Goal: Communication & Community: Answer question/provide support

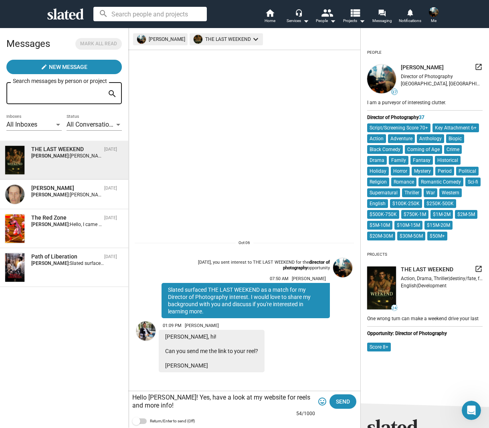
click at [168, 408] on textarea "Hello [PERSON_NAME]! Yes, have a look at my website for reels and more info!" at bounding box center [223, 402] width 183 height 16
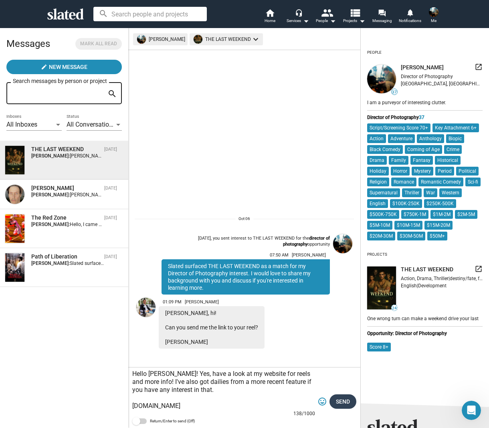
type textarea "Hello [PERSON_NAME]! Yes, have a look at my website for reels and more info! I'…"
click at [342, 401] on span "Send" at bounding box center [343, 401] width 14 height 14
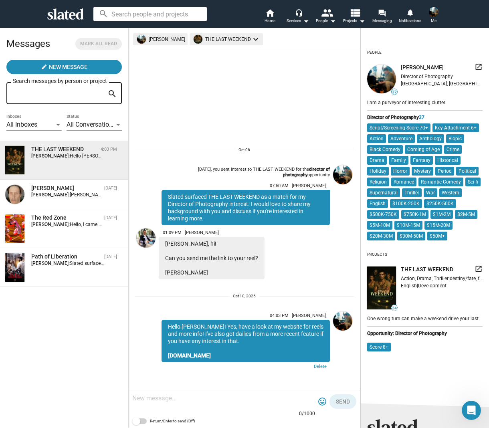
click at [148, 237] on img at bounding box center [145, 237] width 19 height 19
